Goal: Information Seeking & Learning: Understand process/instructions

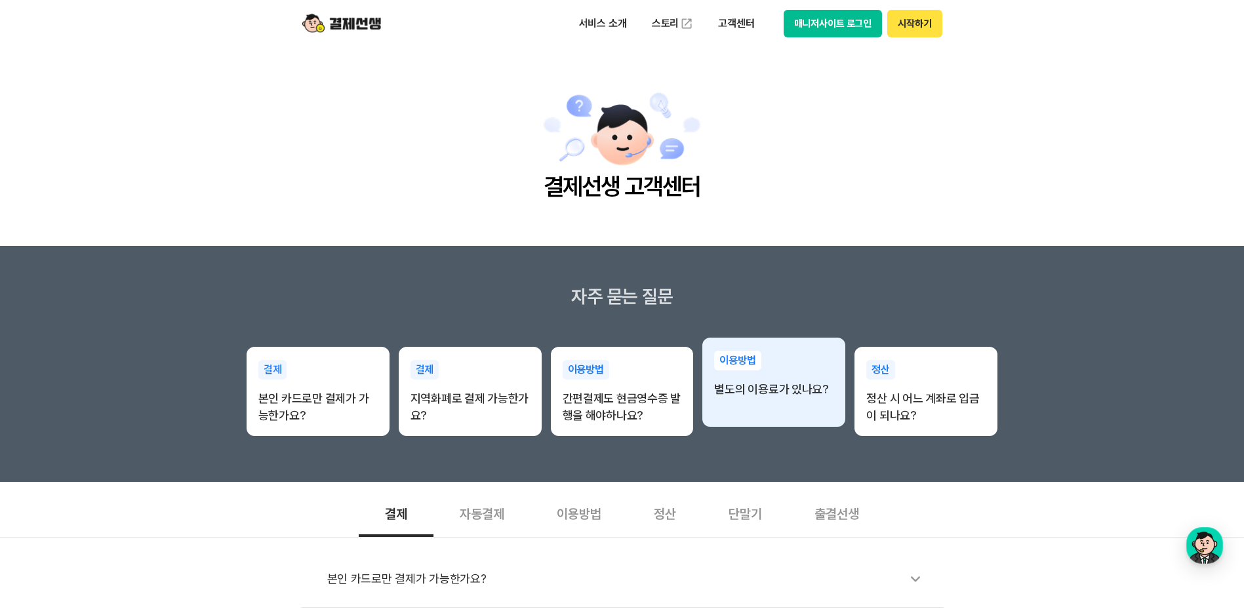
click at [752, 399] on div "이용방법 별도의 이용료가 있나요?" at bounding box center [773, 374] width 143 height 73
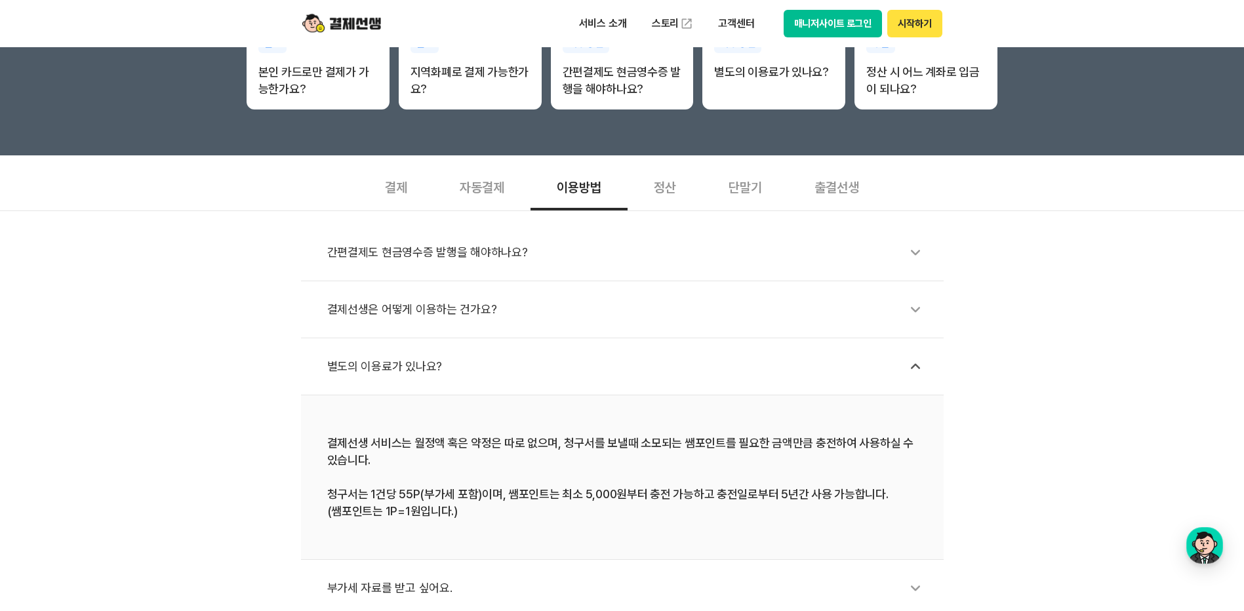
scroll to position [328, 0]
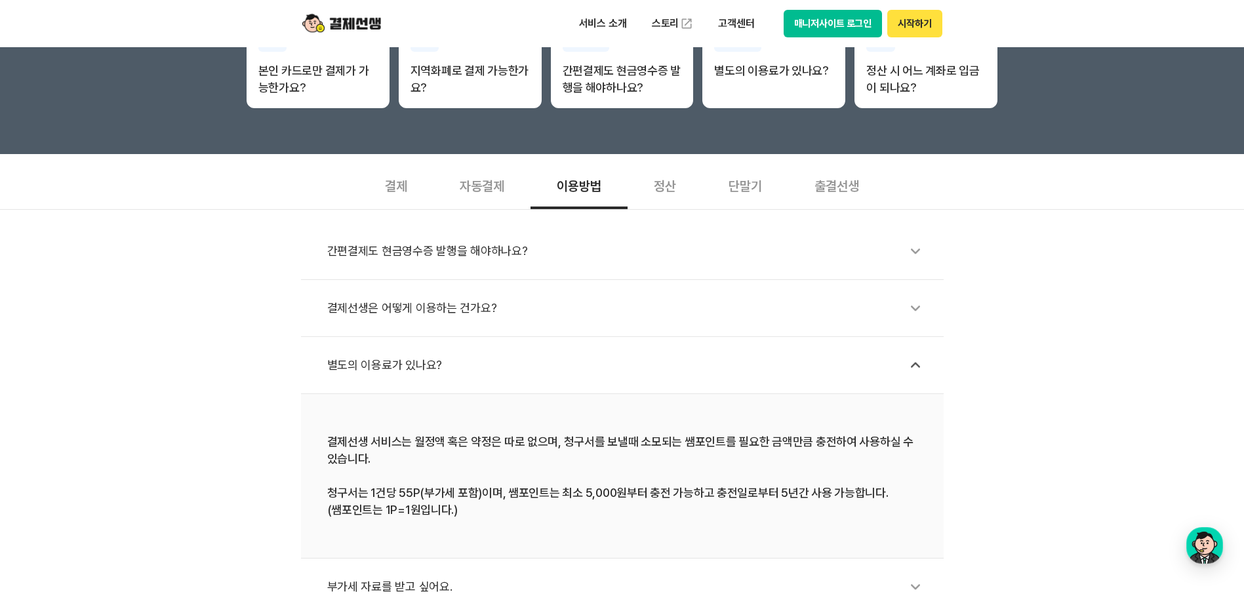
click at [408, 309] on div "결제선생은 어떻게 이용하는 건가요?" at bounding box center [628, 308] width 603 height 30
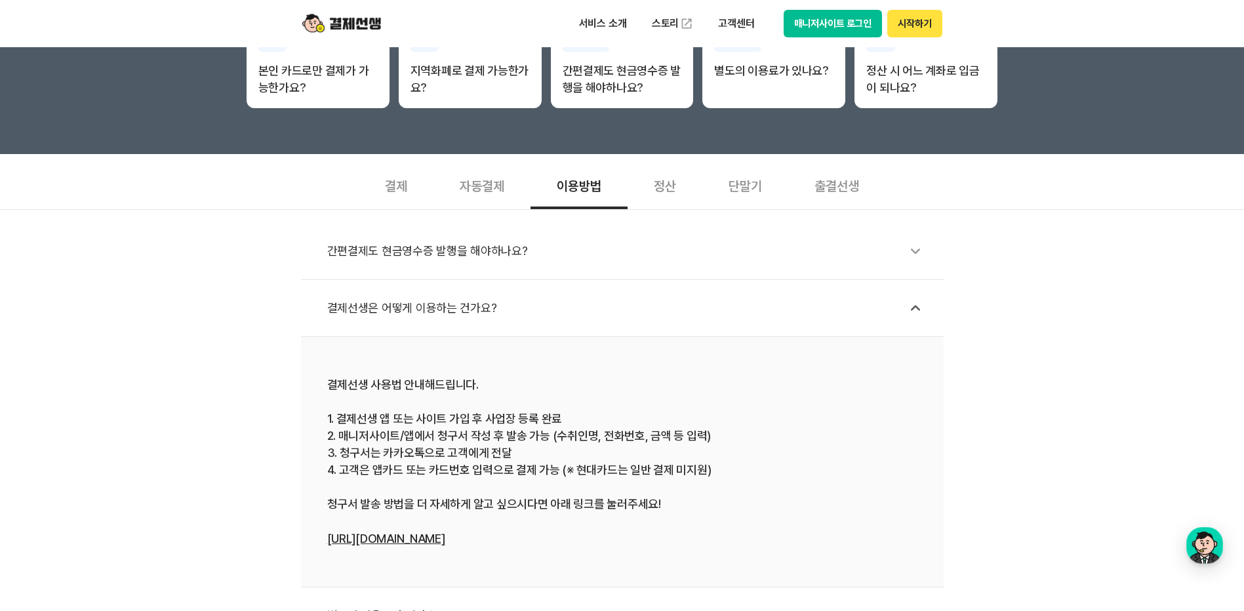
click at [678, 196] on div "정산" at bounding box center [664, 185] width 75 height 49
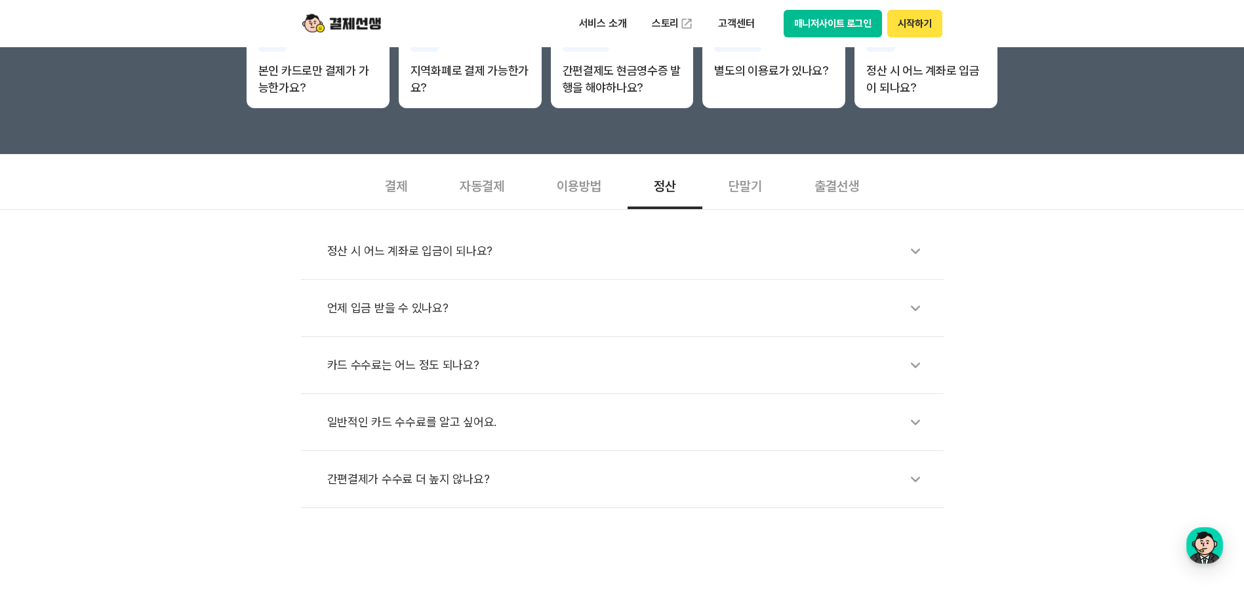
click at [414, 364] on div "카드 수수료는 어느 정도 되나요?" at bounding box center [628, 365] width 603 height 30
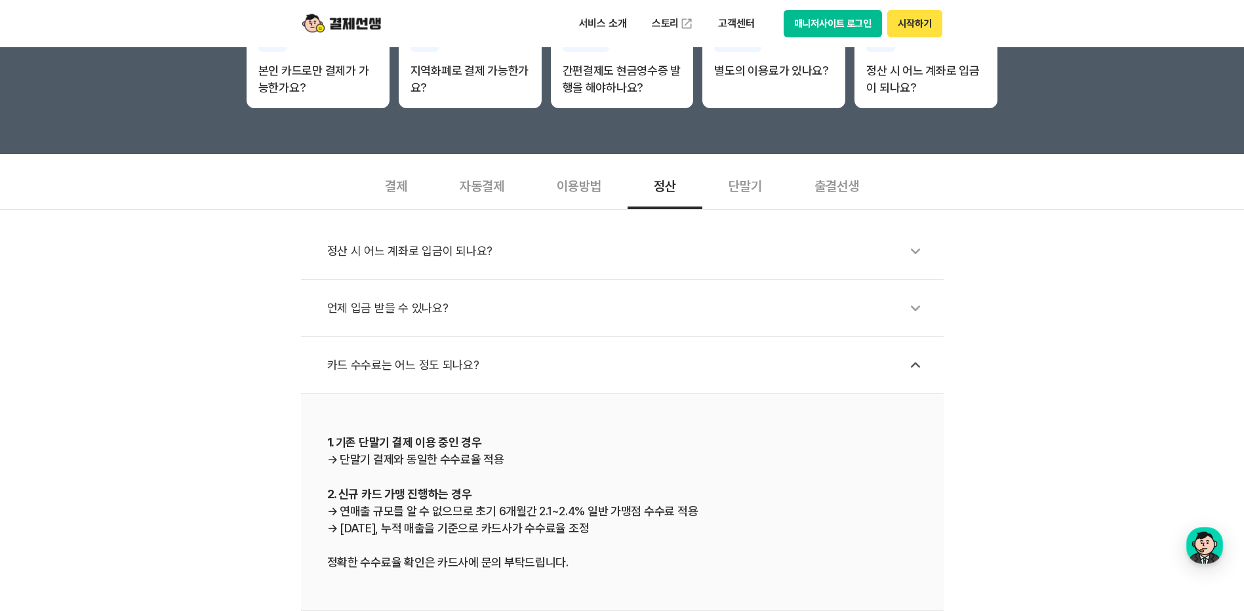
click at [403, 197] on div "결제" at bounding box center [396, 185] width 75 height 49
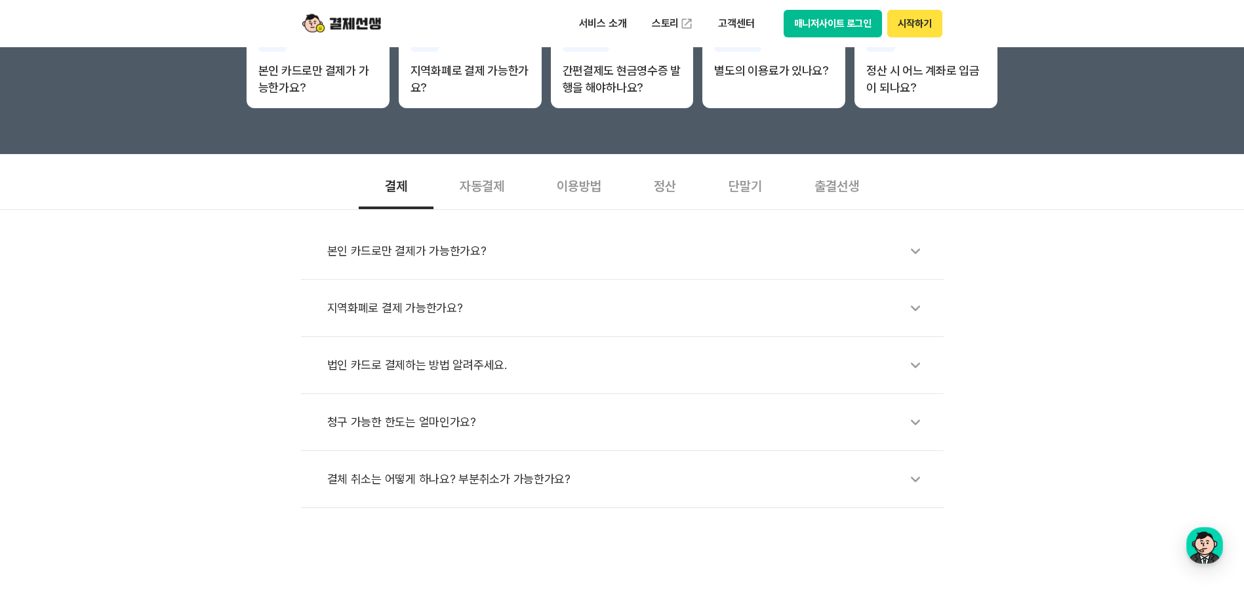
click at [847, 189] on div "출결선생" at bounding box center [836, 185] width 97 height 49
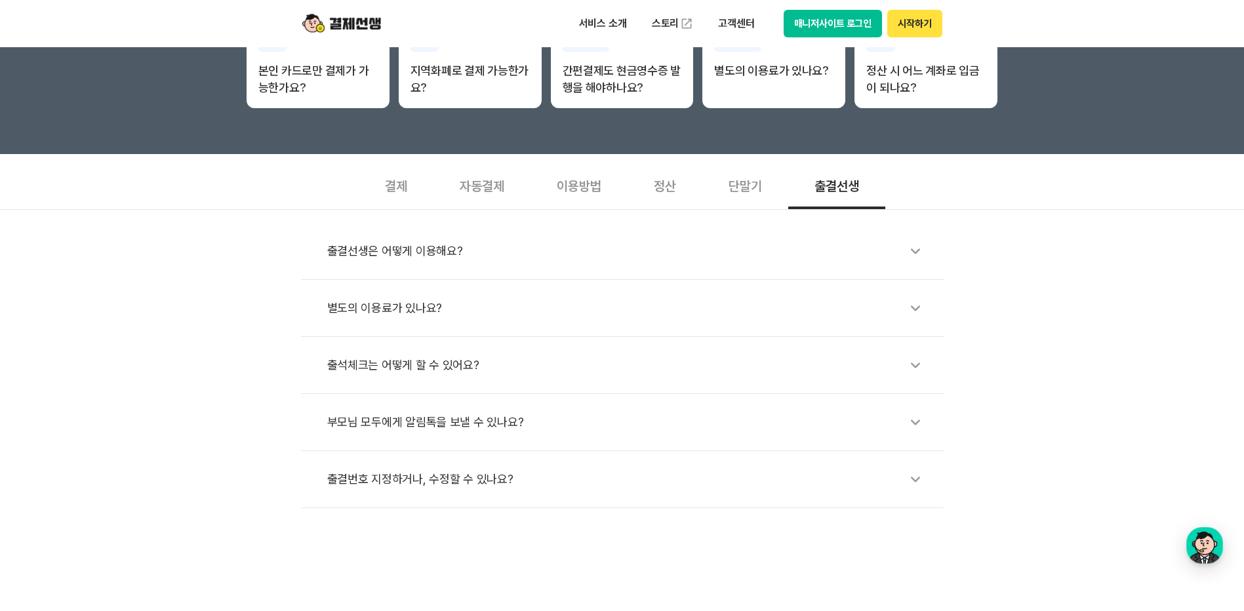
click at [425, 250] on div "출결선생은 어떻게 이용해요?" at bounding box center [628, 251] width 603 height 30
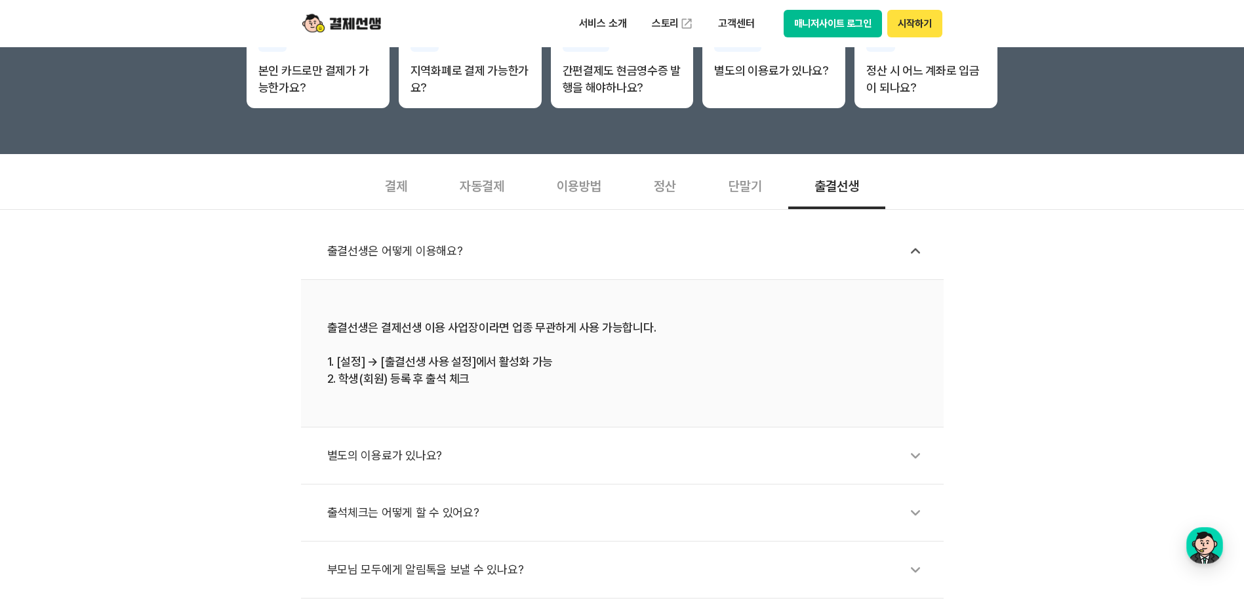
click at [377, 457] on div "별도의 이용료가 있나요?" at bounding box center [628, 456] width 603 height 30
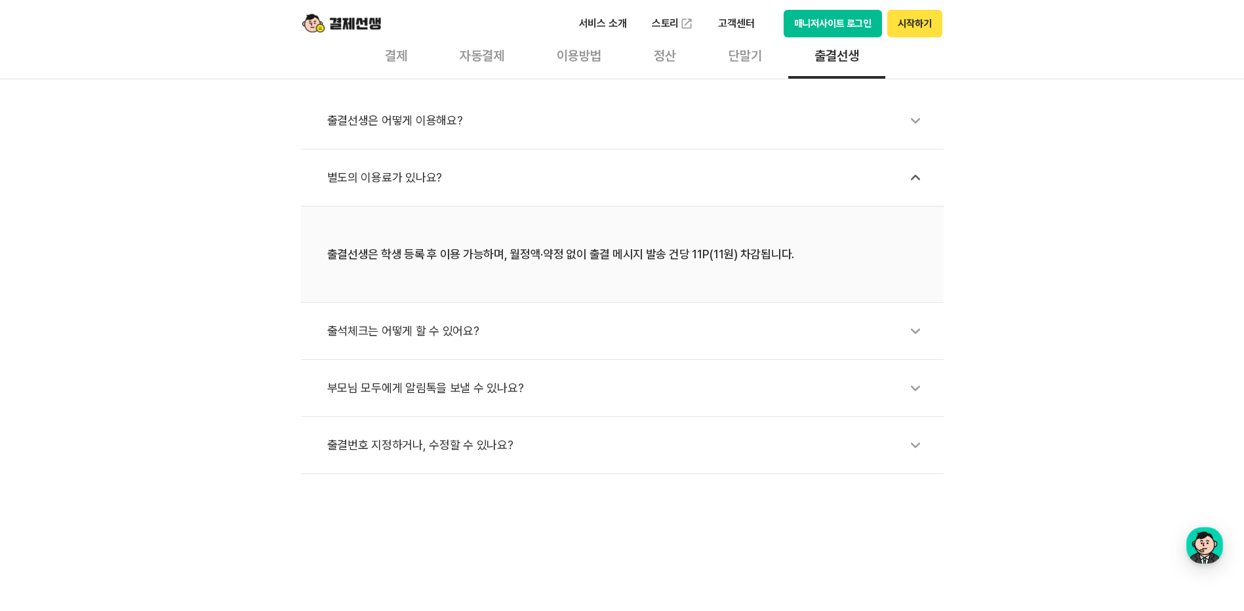
scroll to position [459, 0]
click at [421, 389] on div "부모님 모두에게 알림톡을 보낼 수 있나요?" at bounding box center [628, 387] width 603 height 30
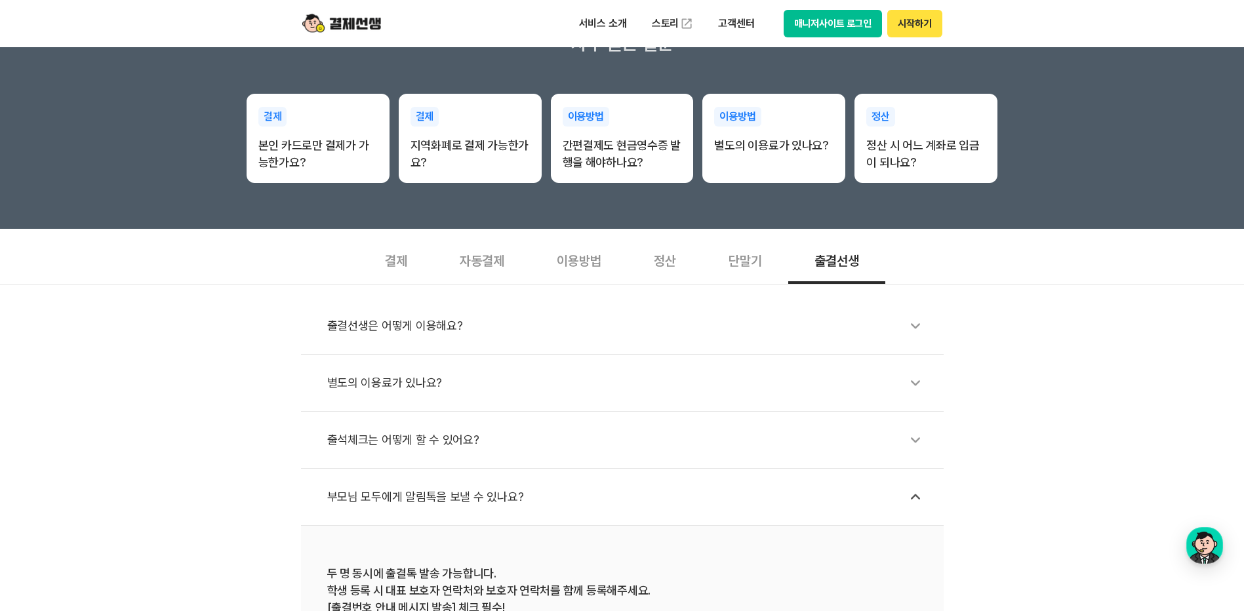
scroll to position [262, 0]
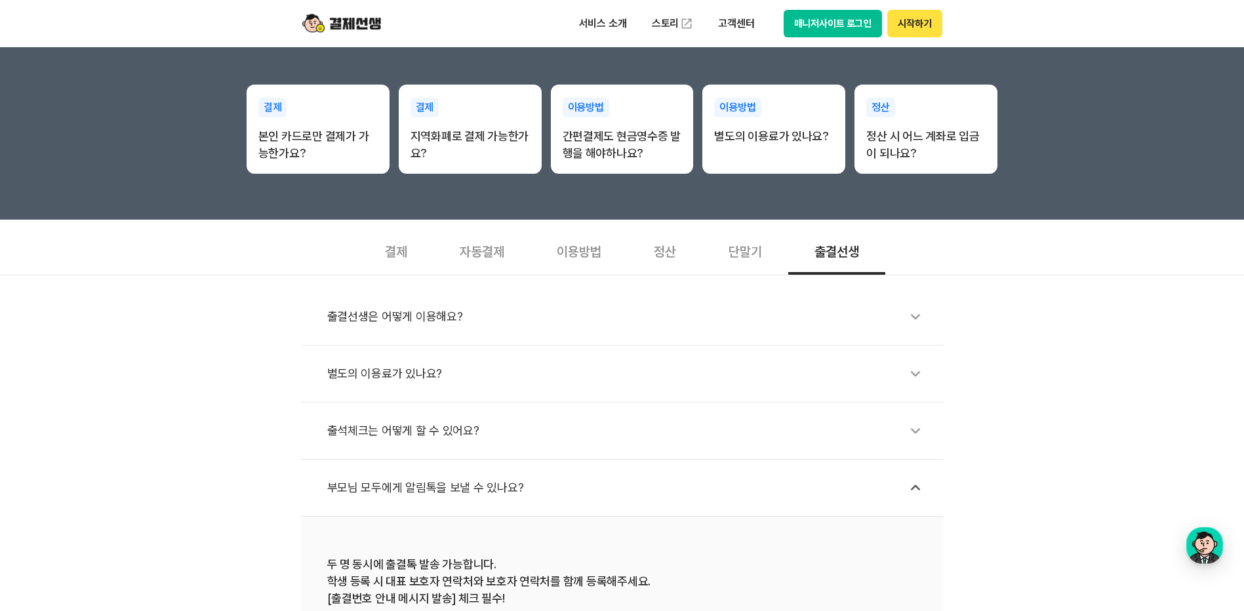
click at [736, 254] on div "단말기" at bounding box center [745, 250] width 86 height 49
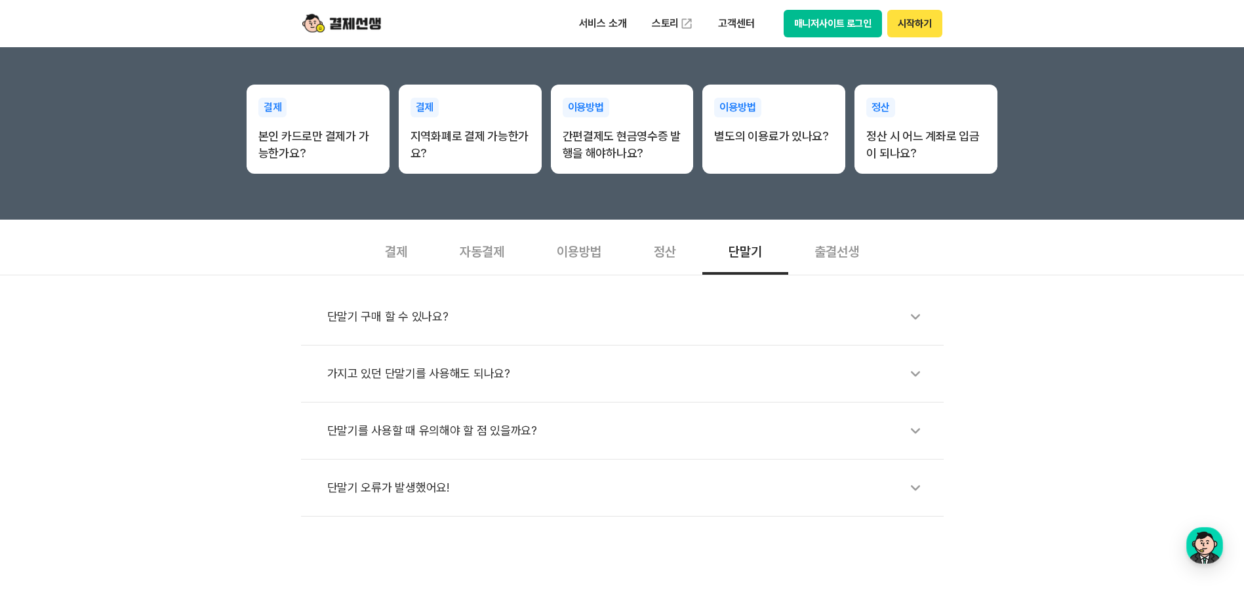
click at [662, 254] on div "정산" at bounding box center [664, 250] width 75 height 49
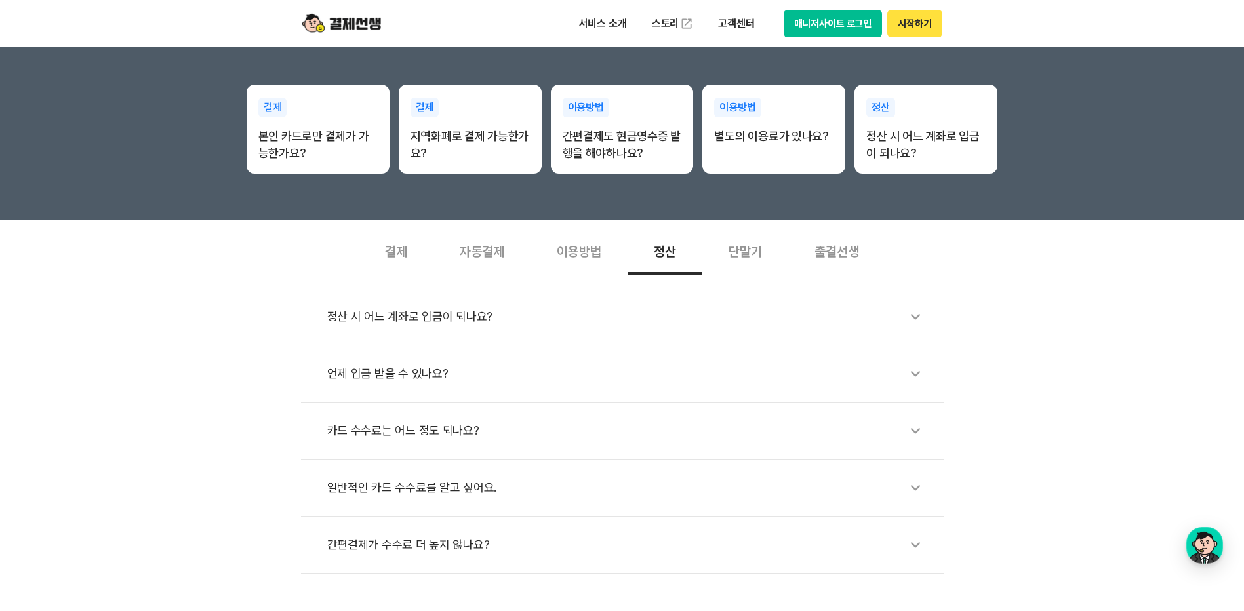
click at [587, 258] on div "이용방법" at bounding box center [578, 250] width 97 height 49
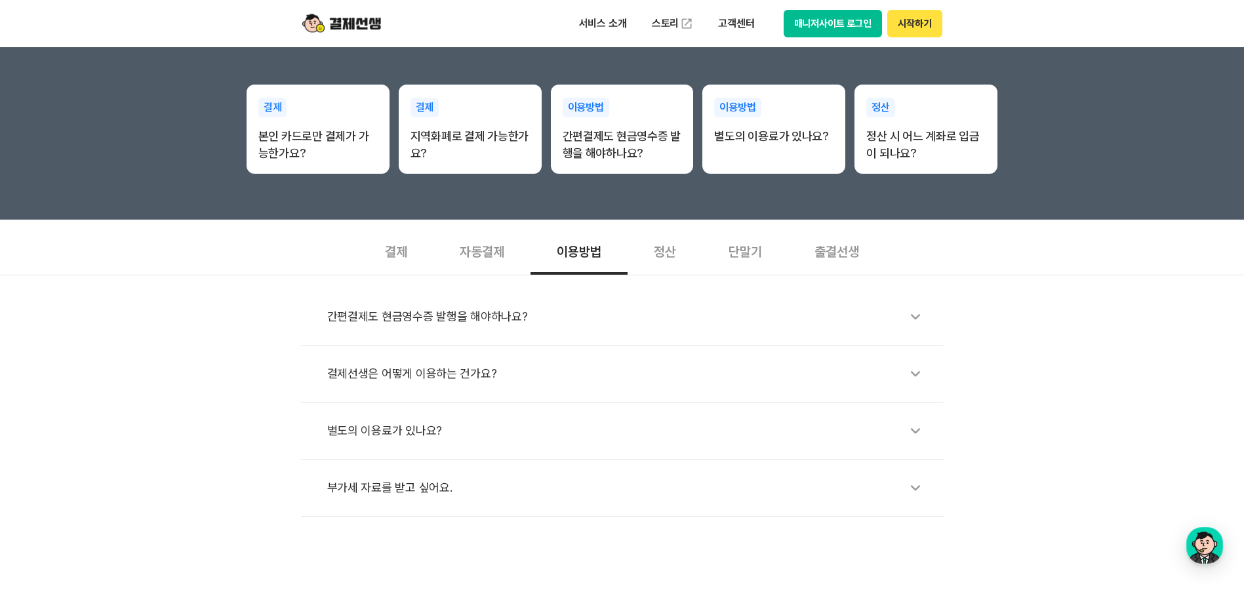
click at [473, 317] on div "간편결제도 현금영수증 발행을 해야하나요?" at bounding box center [628, 317] width 603 height 30
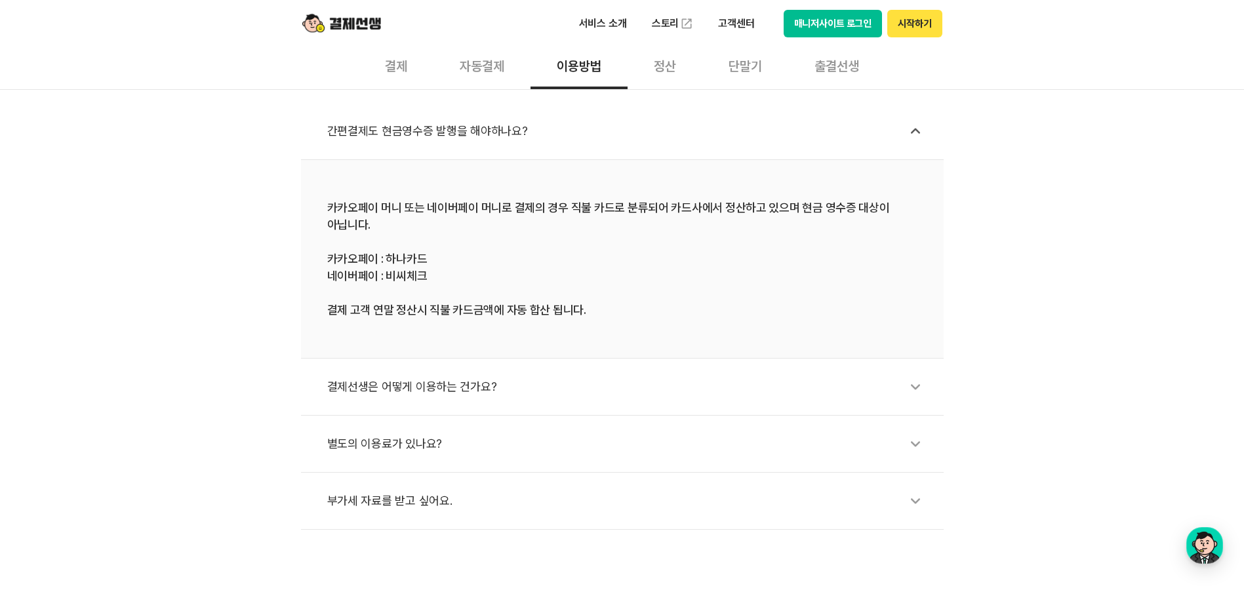
scroll to position [459, 0]
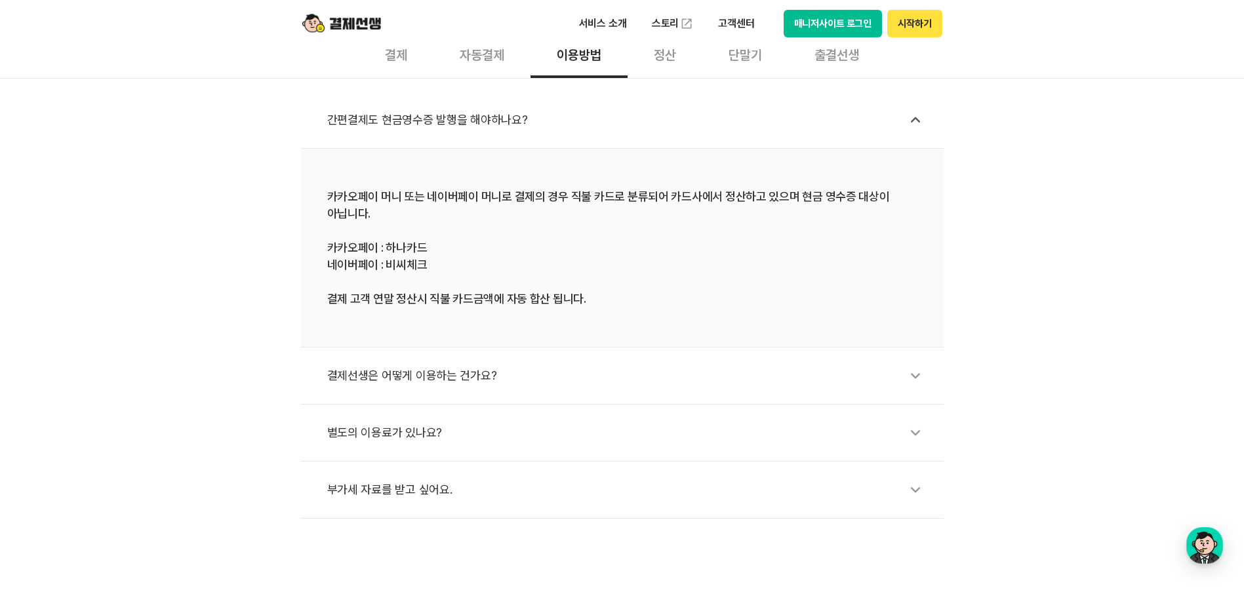
click at [425, 374] on div "결제선생은 어떻게 이용하는 건가요?" at bounding box center [628, 376] width 603 height 30
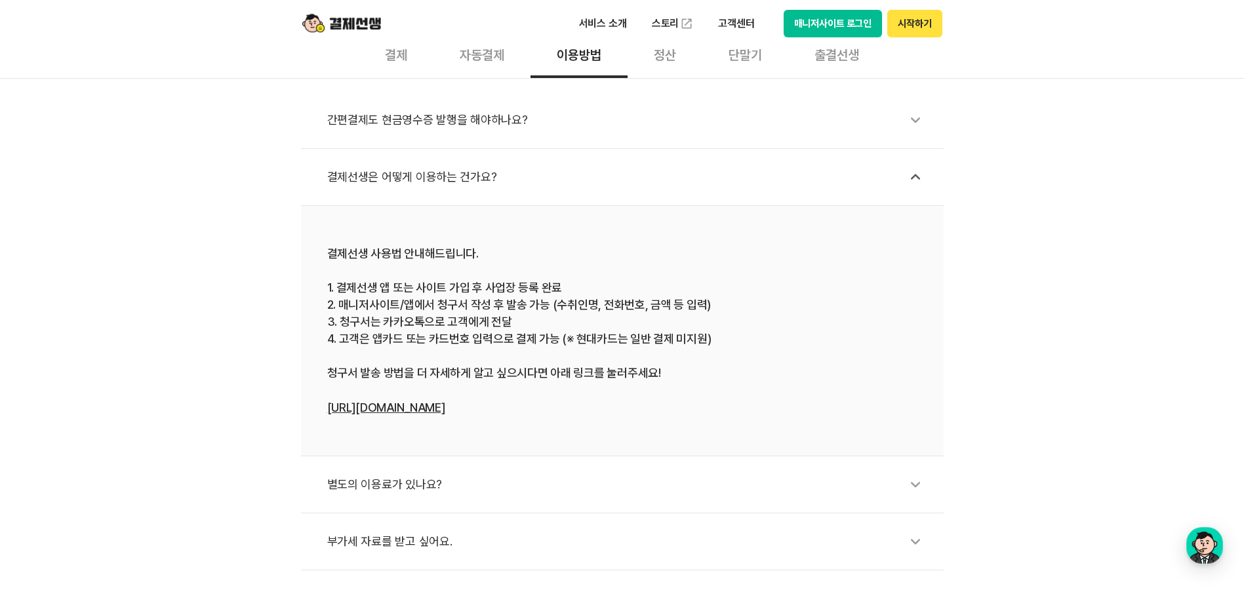
click at [406, 482] on div "별도의 이용료가 있나요?" at bounding box center [628, 484] width 603 height 30
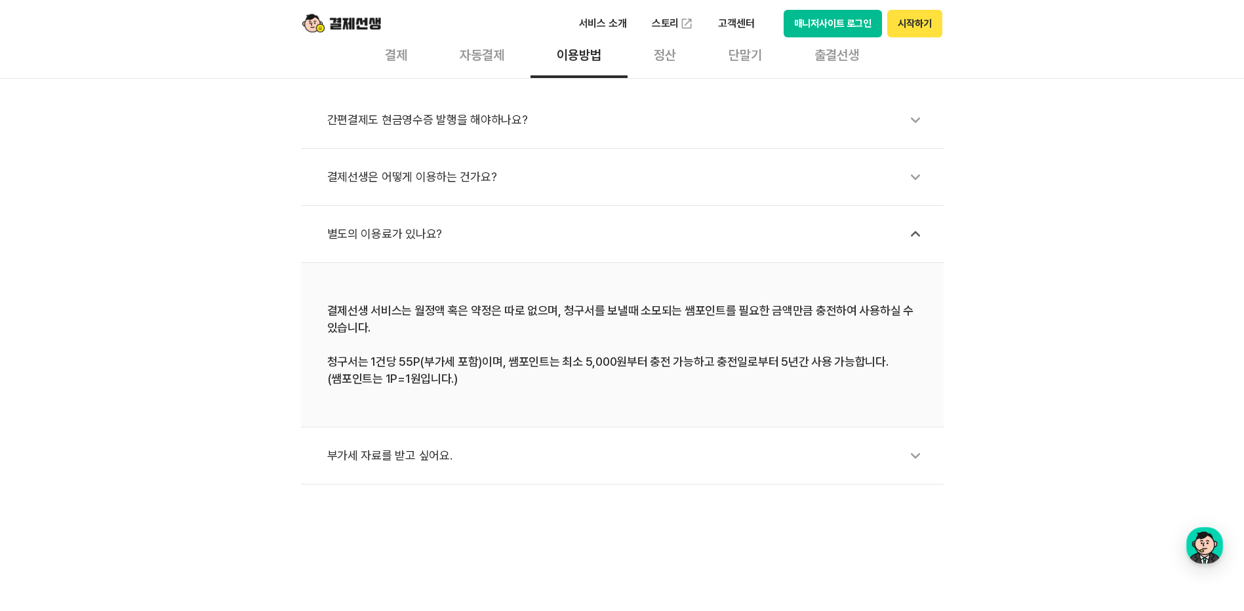
click at [395, 462] on div "부가세 자료를 받고 싶어요." at bounding box center [628, 456] width 603 height 30
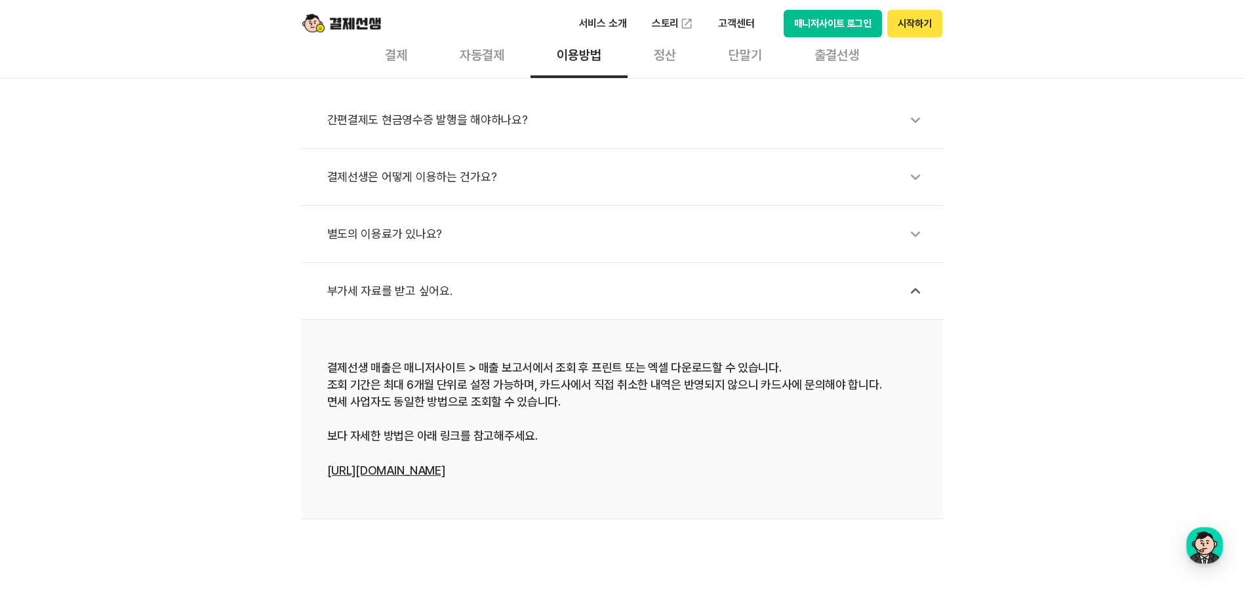
click at [667, 62] on div "정산" at bounding box center [664, 53] width 75 height 49
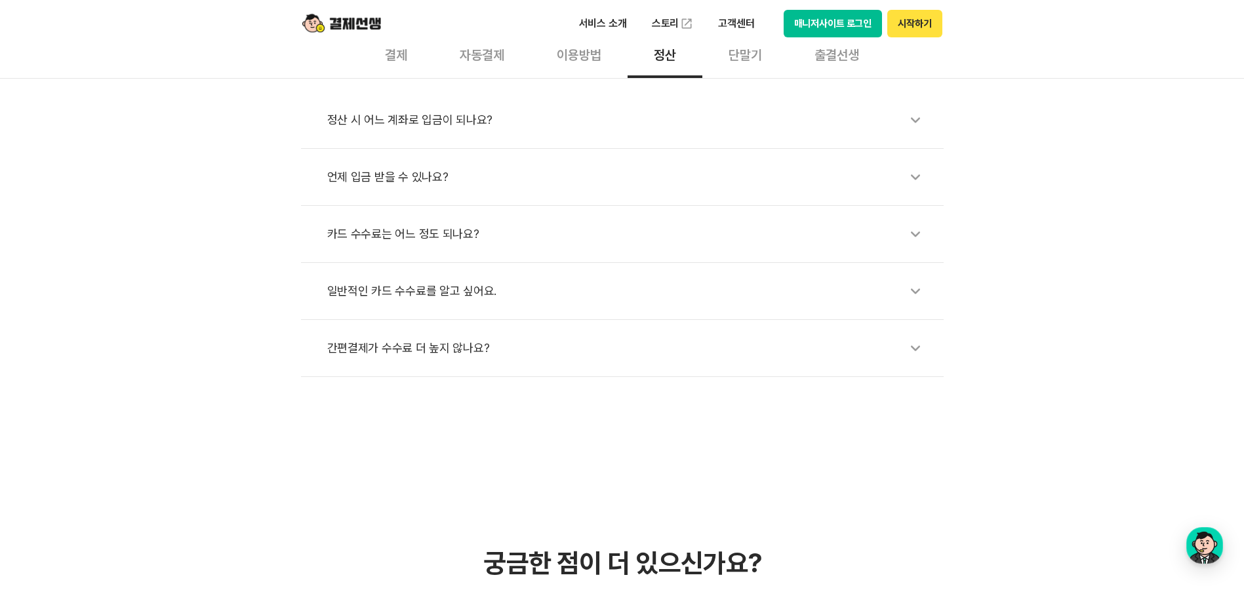
click at [416, 239] on div "카드 수수료는 어느 정도 되나요?" at bounding box center [628, 234] width 603 height 30
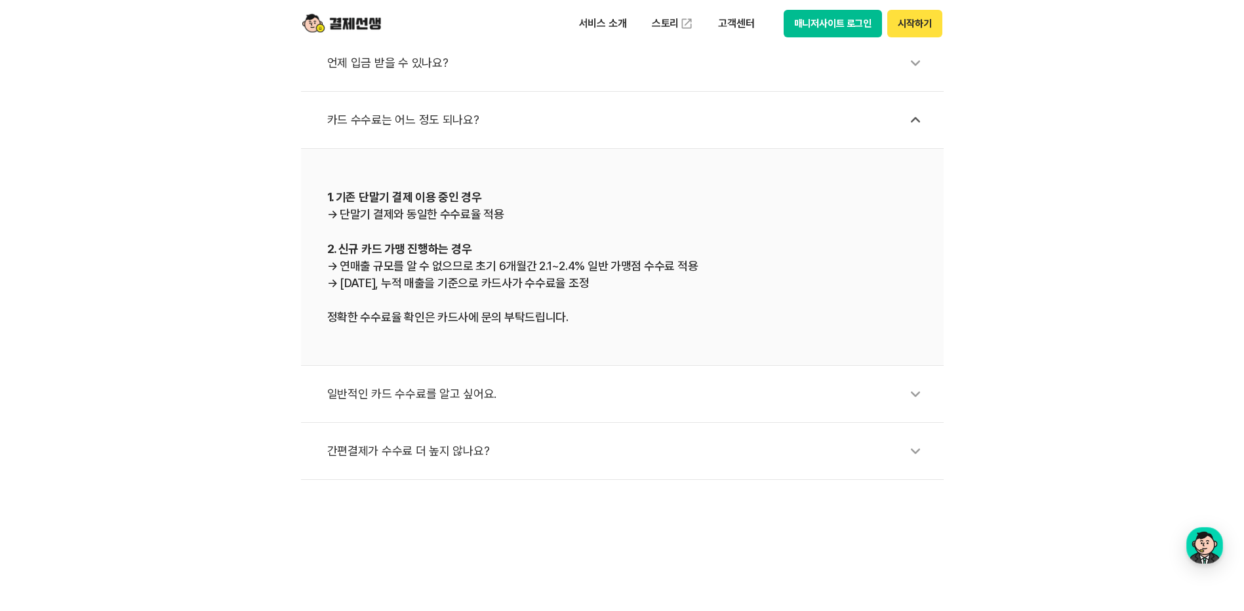
scroll to position [590, 0]
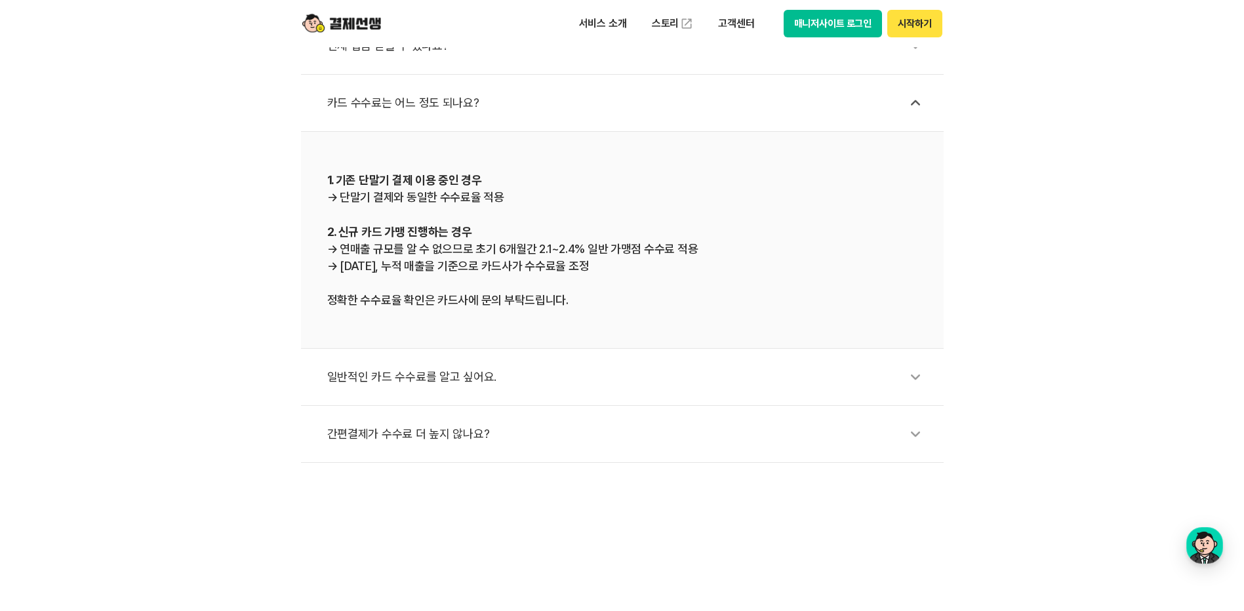
click at [425, 374] on div "일반적인 카드 수수료를 알고 싶어요." at bounding box center [628, 377] width 603 height 30
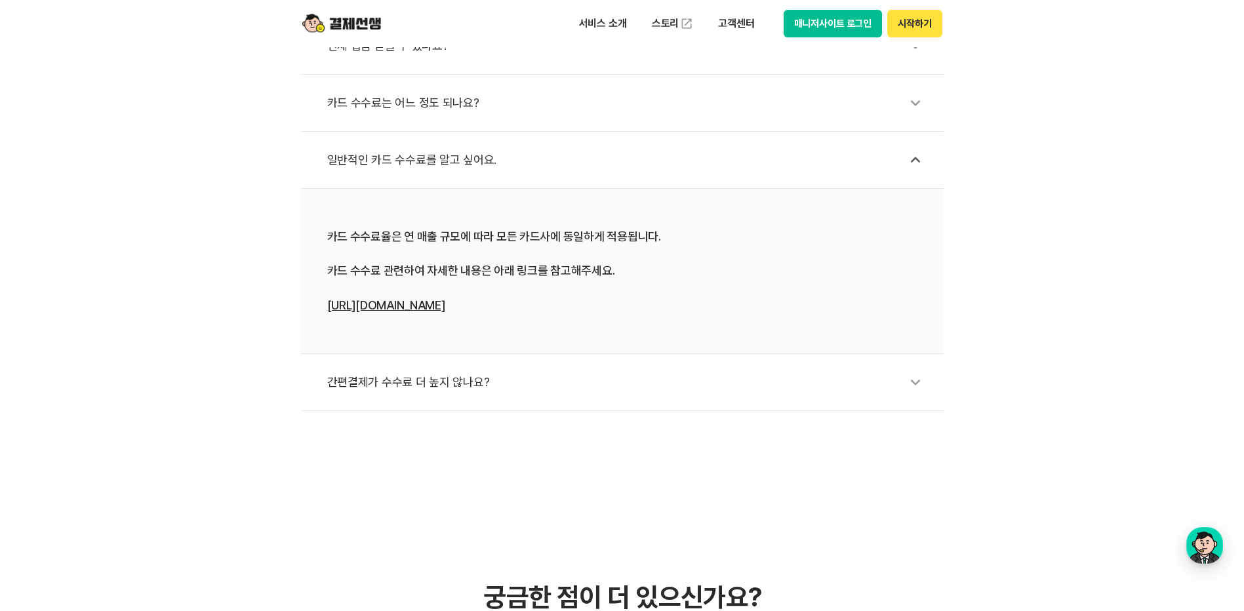
click at [449, 378] on div "간편결제가 수수료 더 높지 않나요?" at bounding box center [628, 382] width 603 height 30
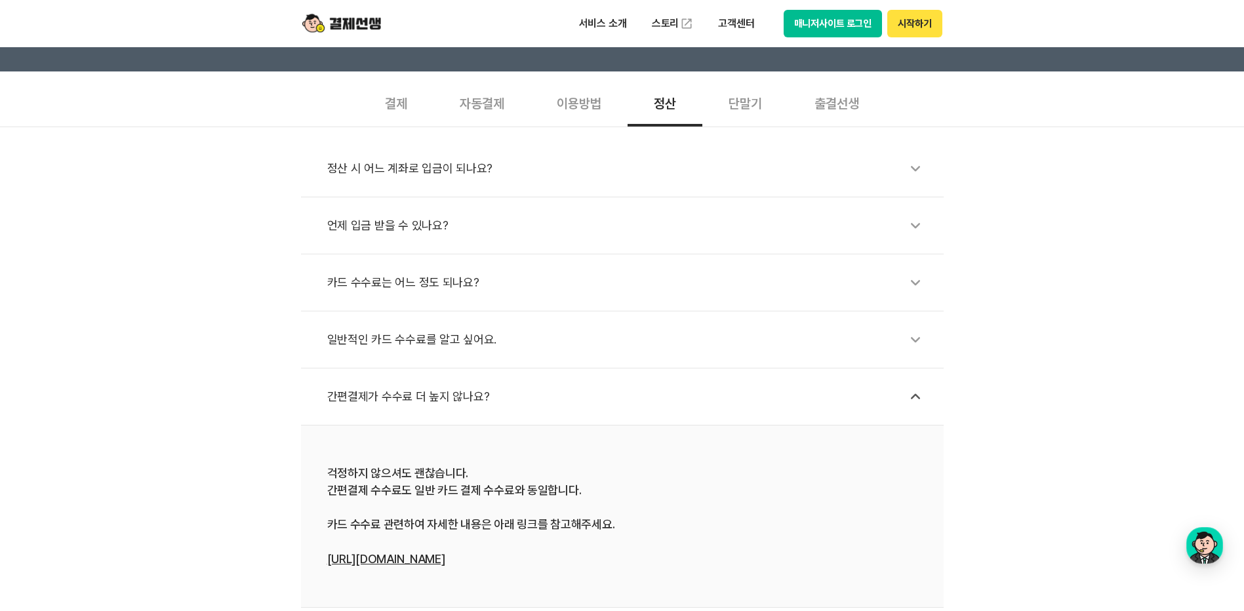
scroll to position [393, 0]
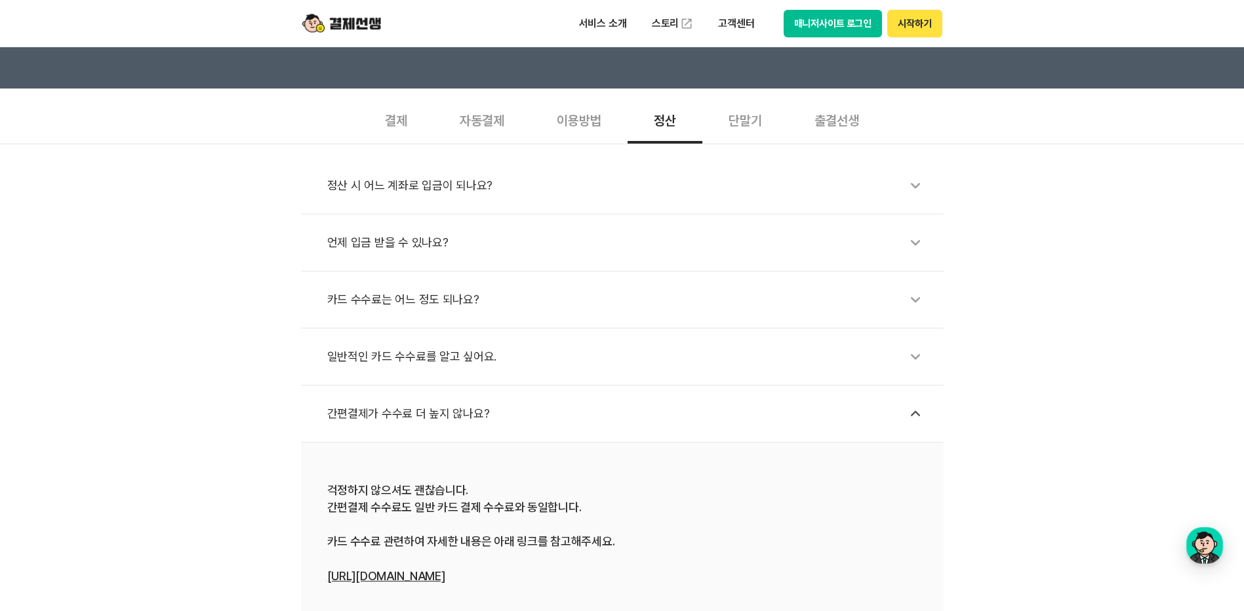
click at [396, 125] on div "결제" at bounding box center [396, 119] width 75 height 49
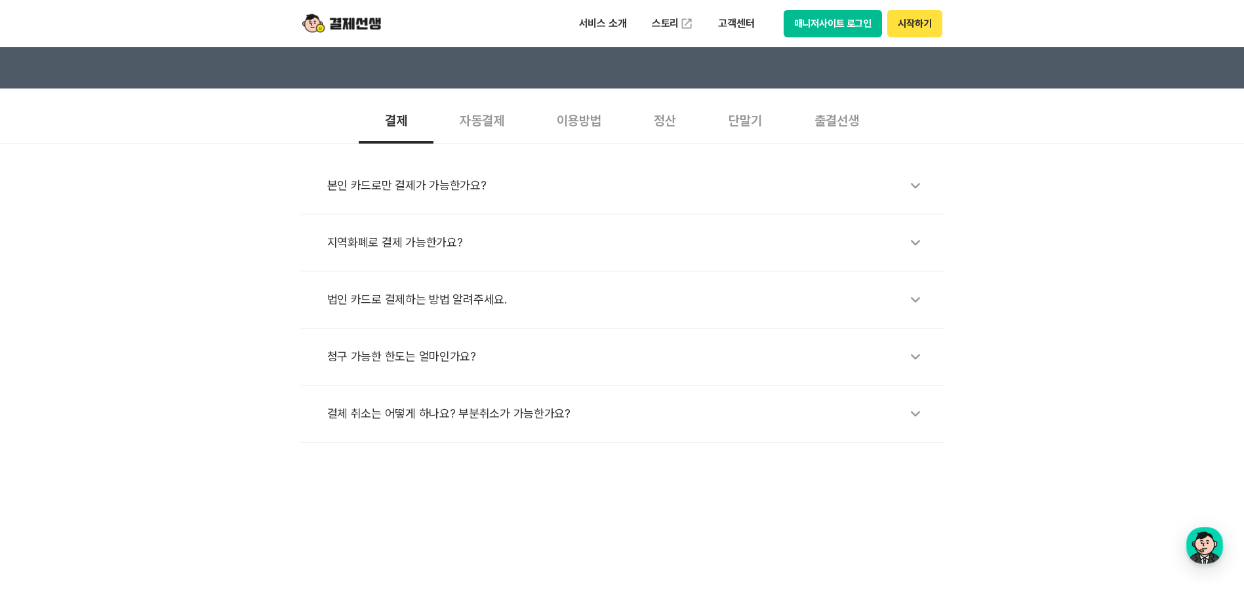
click at [859, 127] on div "출결선생" at bounding box center [836, 119] width 97 height 49
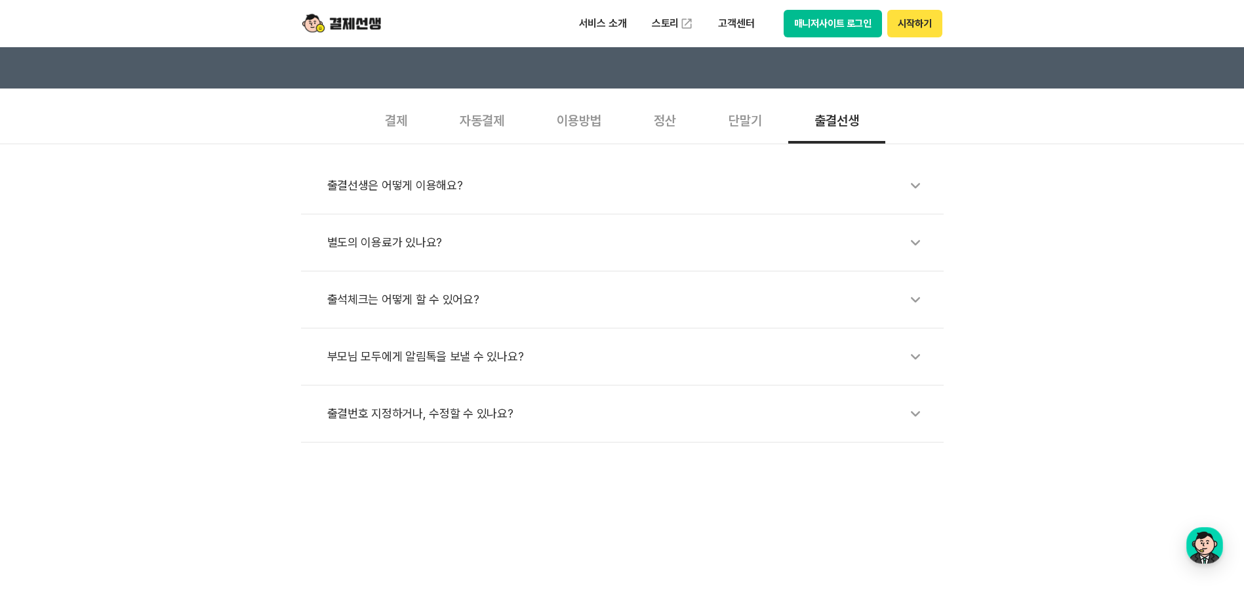
click at [460, 302] on div "출석체크는 어떻게 할 수 있어요?" at bounding box center [628, 300] width 603 height 30
